Goal: Complete application form

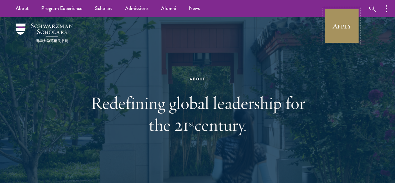
click at [342, 27] on link "Apply" at bounding box center [341, 25] width 35 height 35
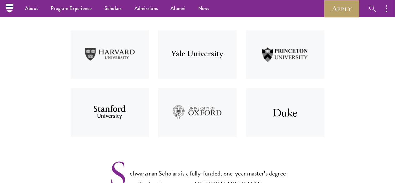
scroll to position [222, 0]
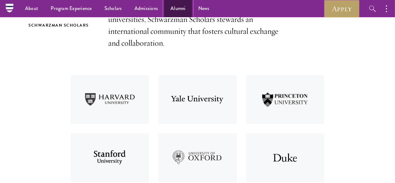
click at [177, 12] on link "Alumni" at bounding box center [178, 8] width 28 height 17
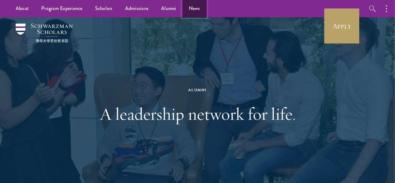
click at [194, 9] on link "News" at bounding box center [195, 8] width 24 height 17
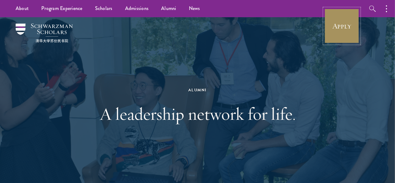
click at [346, 21] on link "Apply" at bounding box center [341, 25] width 35 height 35
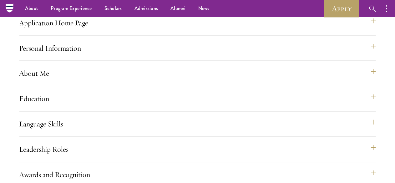
scroll to position [511, 0]
